Goal: Check status: Check status

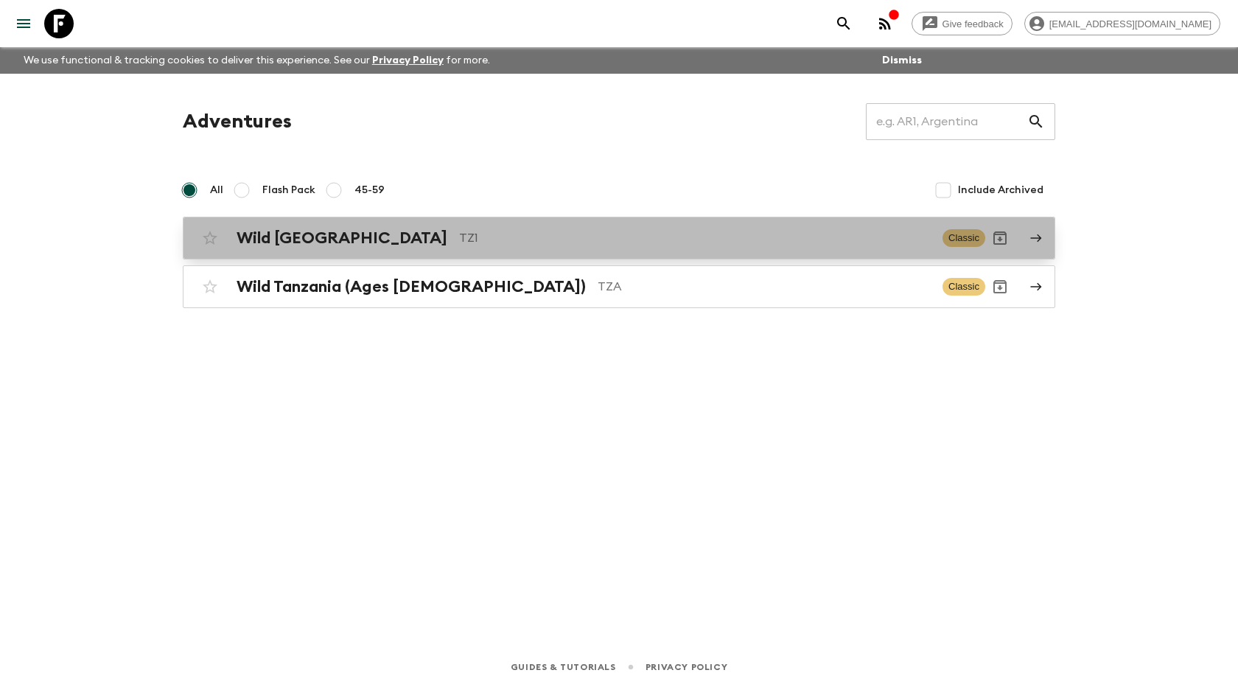
click at [286, 236] on h2 "Wild [GEOGRAPHIC_DATA]" at bounding box center [342, 237] width 211 height 19
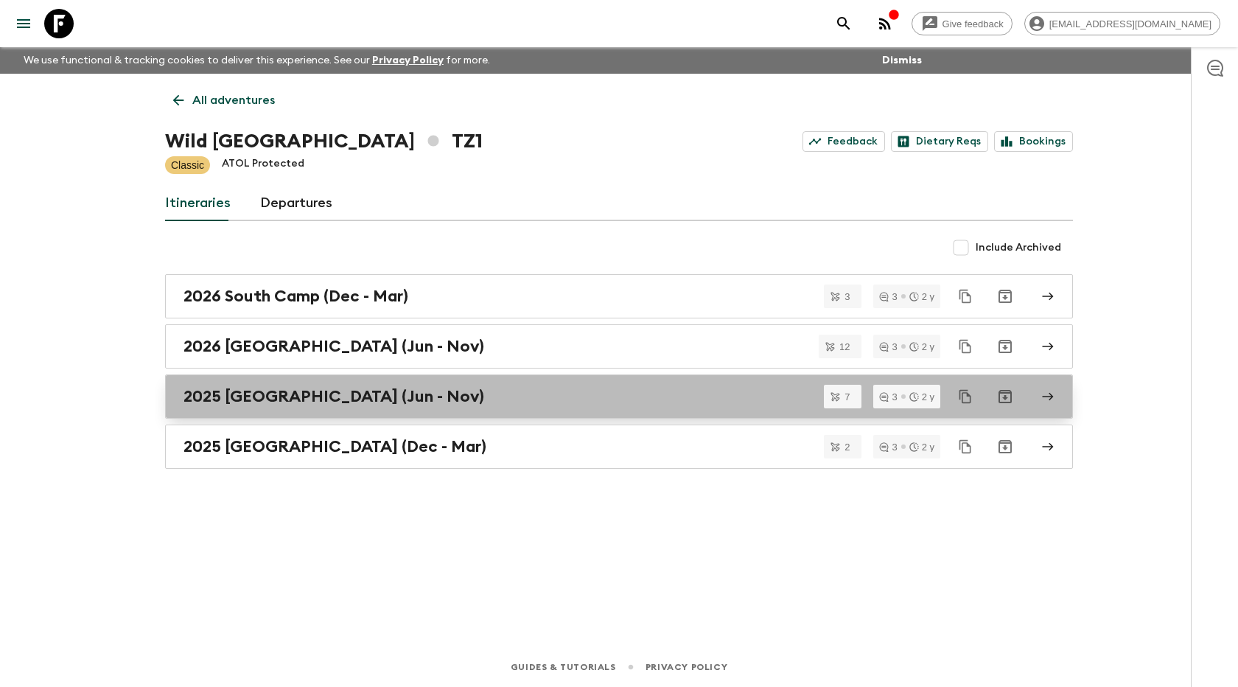
click at [231, 400] on h2 "2025 [GEOGRAPHIC_DATA] (Jun - Nov)" at bounding box center [333, 396] width 301 height 19
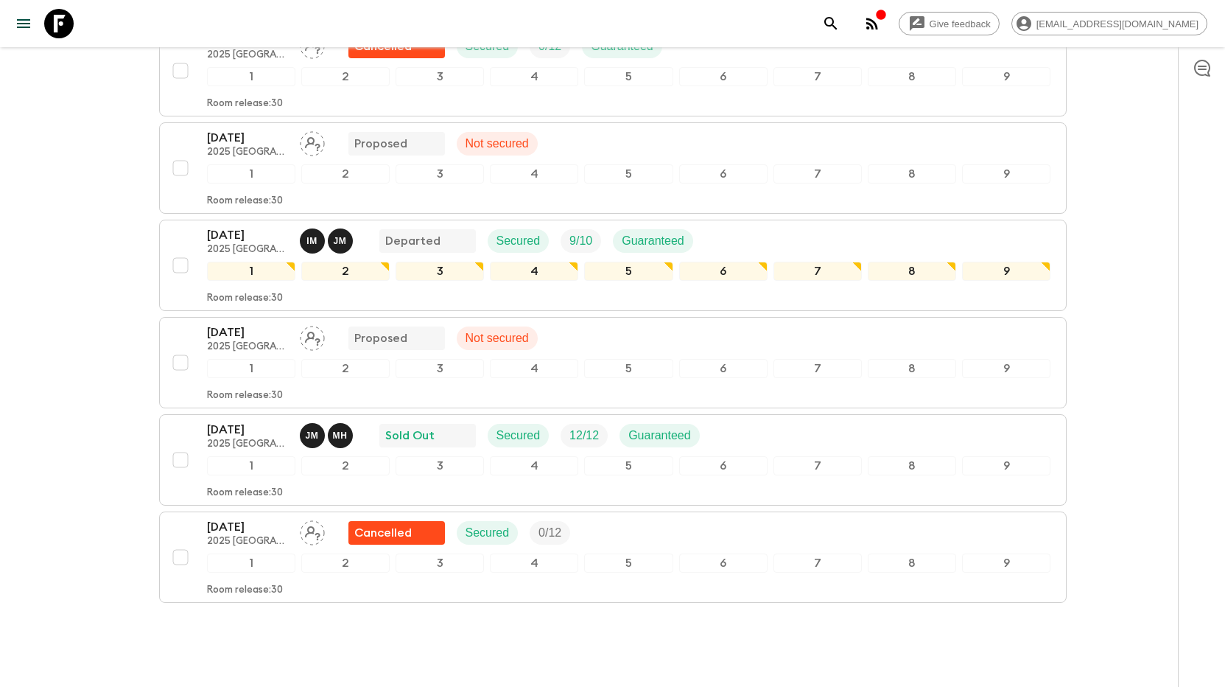
scroll to position [436, 0]
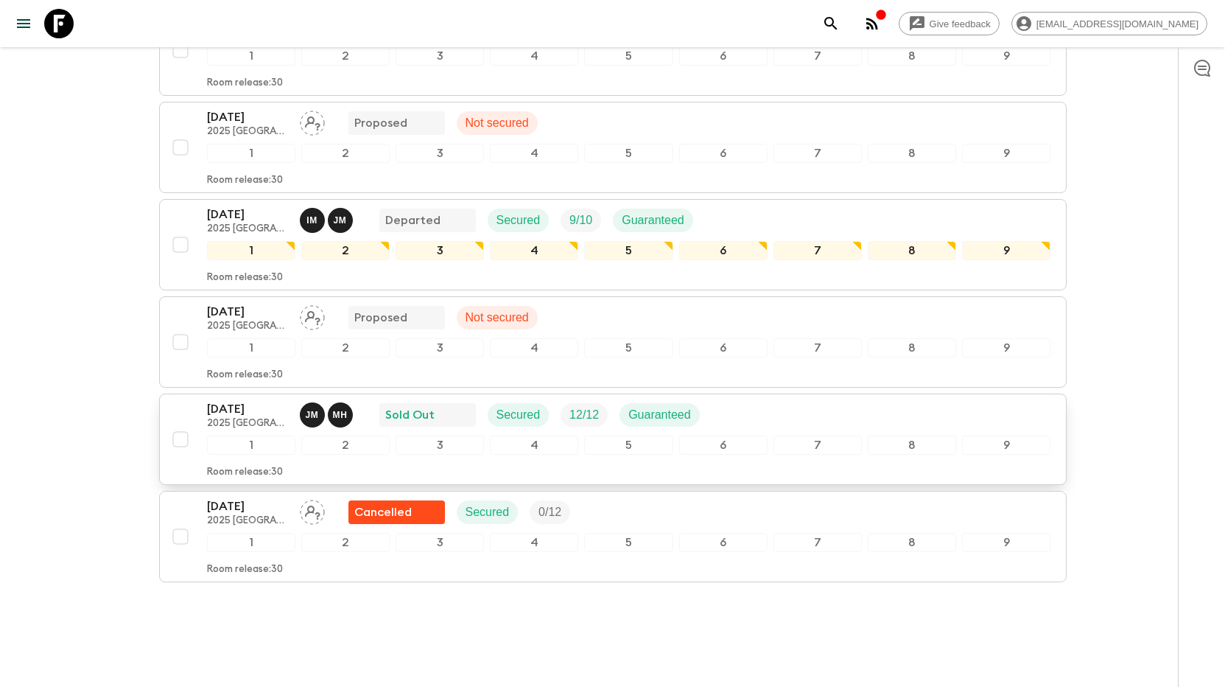
click at [239, 400] on p "[DATE]" at bounding box center [247, 409] width 81 height 18
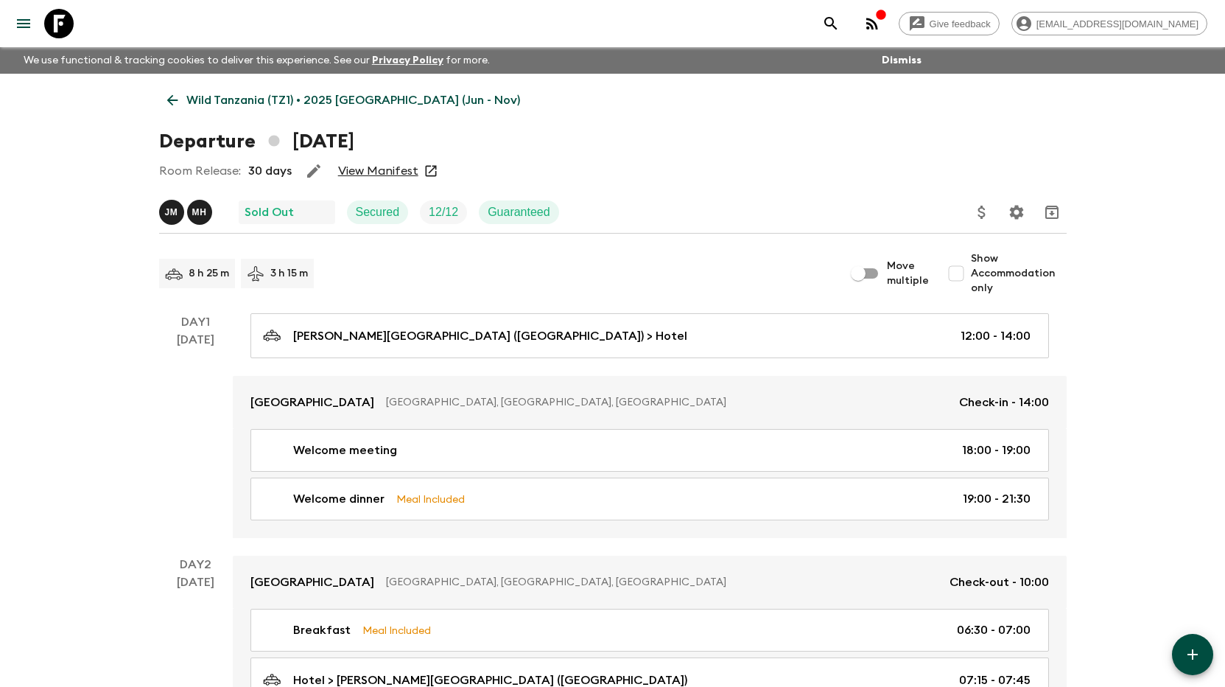
click at [388, 169] on link "View Manifest" at bounding box center [378, 171] width 80 height 15
